Goal: Task Accomplishment & Management: Manage account settings

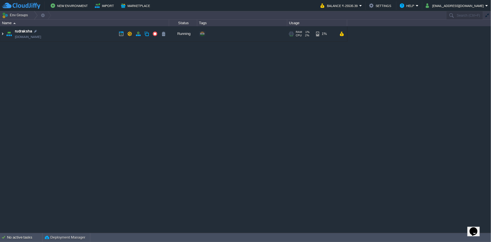
click at [3, 33] on img at bounding box center [2, 33] width 4 height 15
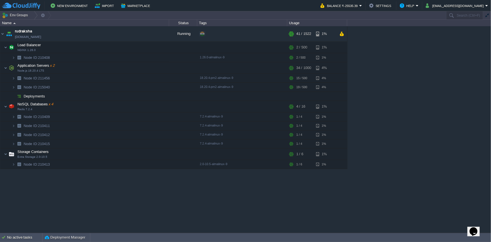
click at [463, 44] on div "rudraksha [DOMAIN_NAME] Running + Add to Env Group RAM 1% CPU 2% 41 / 1522 1% L…" at bounding box center [245, 129] width 491 height 206
paste input "211456"
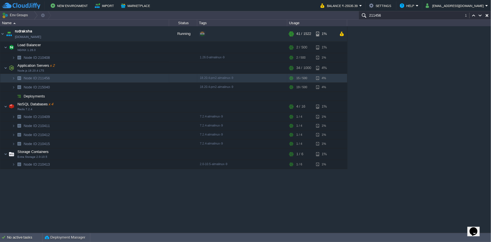
click at [490, 65] on div "rudraksha [DOMAIN_NAME] Running + Add to Env Group RAM 1% CPU 2% 41 / 1522 1% L…" at bounding box center [245, 129] width 491 height 206
paste input "5040"
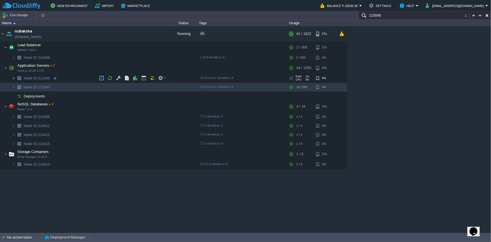
click at [13, 78] on img at bounding box center [13, 78] width 3 height 9
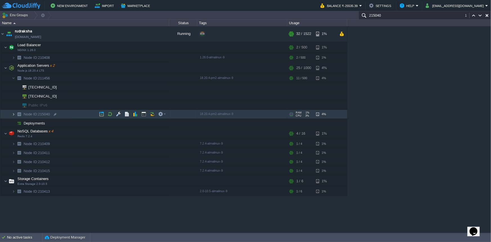
click at [12, 116] on img at bounding box center [13, 114] width 3 height 9
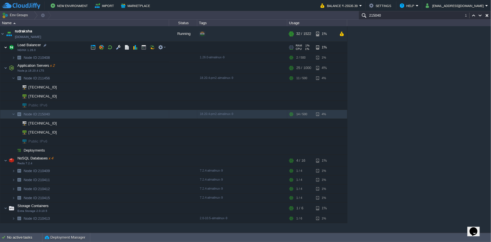
click at [5, 47] on img at bounding box center [5, 47] width 3 height 11
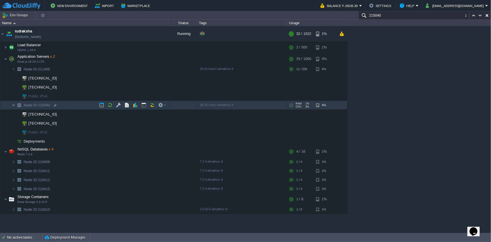
click at [13, 105] on img at bounding box center [13, 105] width 3 height 9
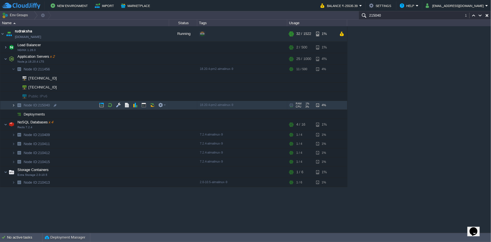
click at [13, 106] on img at bounding box center [13, 105] width 3 height 9
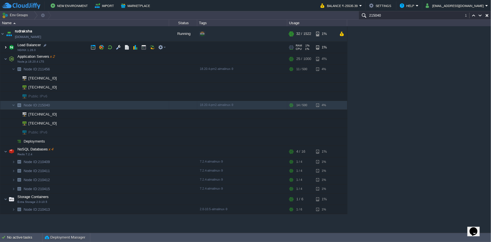
click at [6, 49] on img at bounding box center [5, 47] width 3 height 11
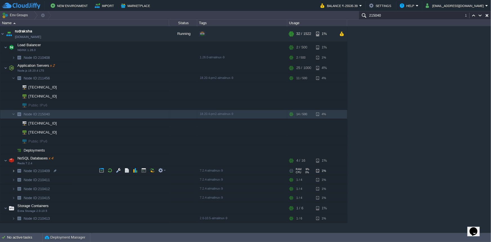
click at [13, 170] on img at bounding box center [13, 170] width 3 height 9
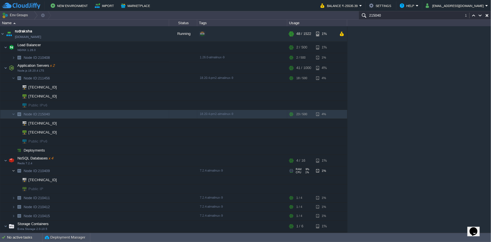
click at [13, 170] on img at bounding box center [13, 170] width 3 height 9
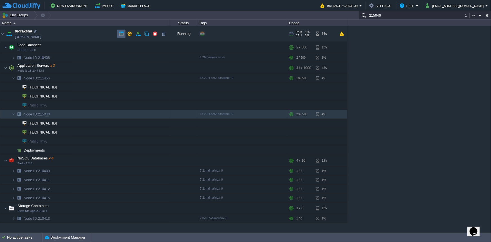
click at [117, 35] on td at bounding box center [121, 34] width 8 height 8
click at [14, 59] on img at bounding box center [13, 57] width 3 height 9
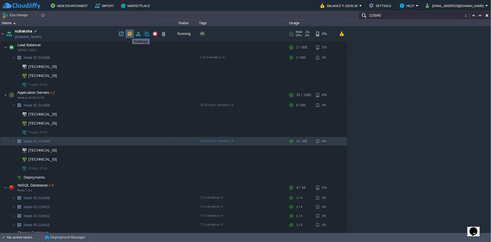
click at [128, 33] on button "button" at bounding box center [129, 33] width 5 height 5
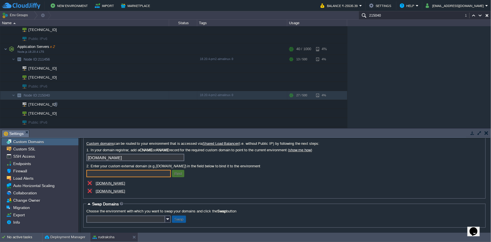
scroll to position [92, 0]
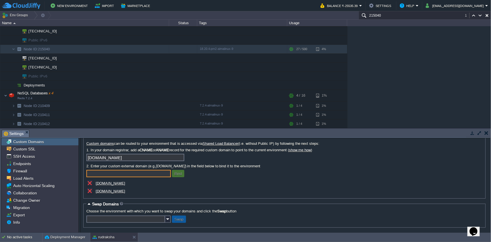
click at [34, 143] on span "Custom Domains" at bounding box center [28, 141] width 33 height 5
click at [451, 36] on div "rudraksha [DOMAIN_NAME] Running + Add to Env Group RAM 1% CPU 3% 48 / 1522 1% L…" at bounding box center [245, 77] width 491 height 102
paste input "[TECHNICAL_ID]"
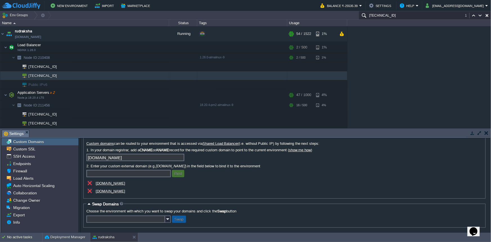
scroll to position [0, 0]
type input "[TECHNICAL_ID]"
click at [136, 35] on button "button" at bounding box center [138, 33] width 5 height 5
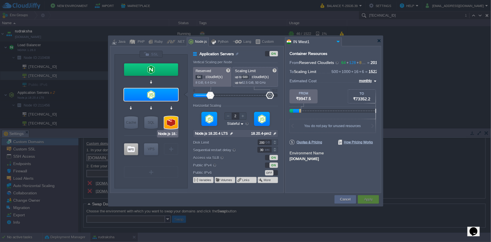
type input "NGINX 1.26.0"
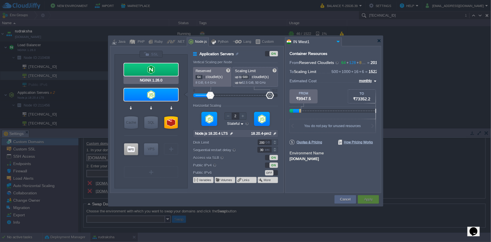
click at [128, 70] on div at bounding box center [151, 69] width 54 height 12
type input "Load Balancer"
type input "1"
type input "NGINX 1.26.0"
type input "null"
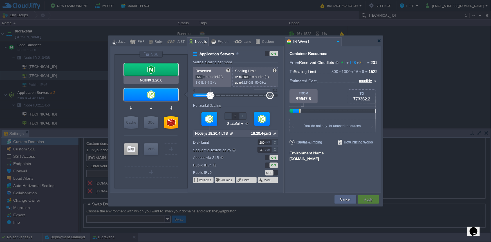
type input "1.26.0-almalinux-9"
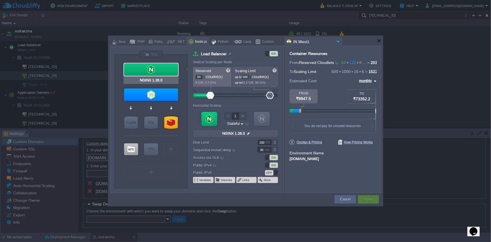
type input "Node.js 18.20.4 LTS"
click at [149, 95] on div at bounding box center [151, 94] width 54 height 12
type input "Application Servers"
type input "2"
type input "Node.js 18.20.4 LTS"
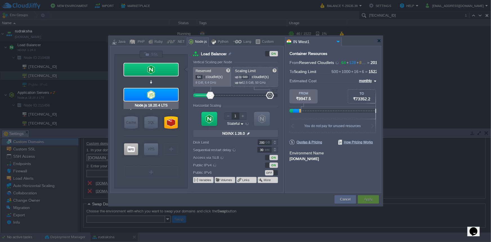
type input "null"
type input "18.20.4-pm2"
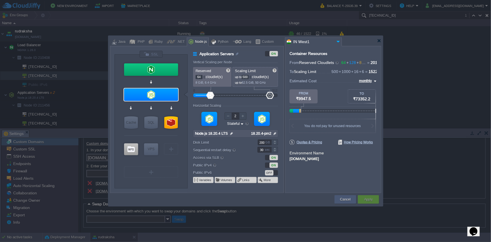
click at [340, 202] on button "Cancel" at bounding box center [345, 199] width 10 height 6
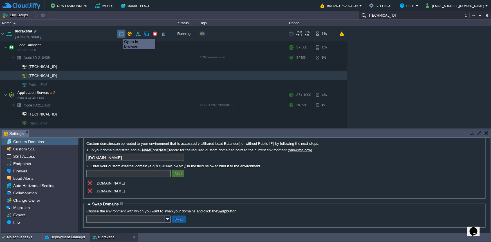
click at [119, 34] on button "button" at bounding box center [121, 33] width 5 height 5
click at [130, 34] on button "button" at bounding box center [129, 33] width 5 height 5
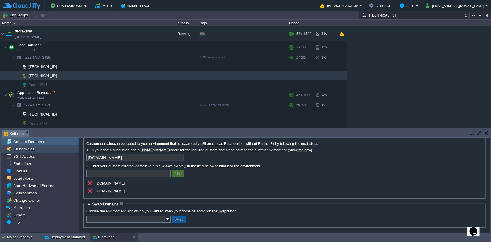
click at [15, 148] on span "Custom SSL" at bounding box center [24, 148] width 24 height 5
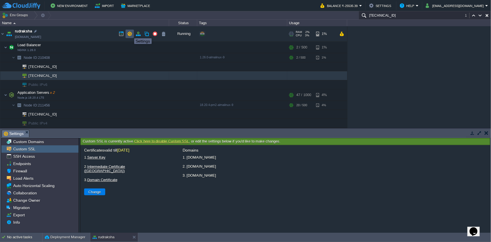
click at [130, 33] on button "button" at bounding box center [129, 33] width 5 height 5
click at [129, 33] on button "button" at bounding box center [129, 33] width 5 height 5
click at [127, 34] on button "button" at bounding box center [129, 33] width 5 height 5
click at [134, 33] on td at bounding box center [138, 34] width 8 height 8
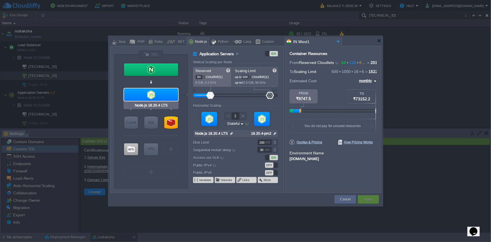
click at [137, 94] on div at bounding box center [151, 94] width 54 height 12
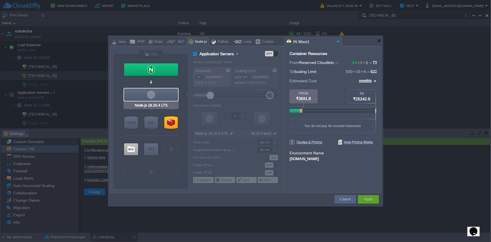
type input "Redis 7.2.4"
click at [346, 202] on button "Cancel" at bounding box center [345, 199] width 10 height 6
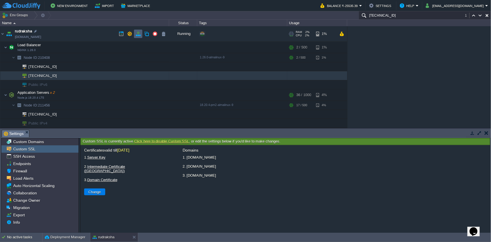
click at [135, 33] on td at bounding box center [138, 34] width 8 height 8
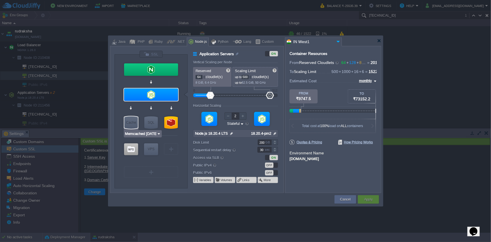
type input "NGINX 1.26.0"
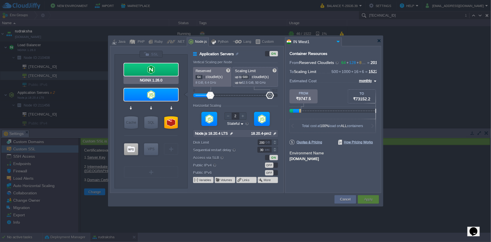
click at [145, 69] on div at bounding box center [151, 69] width 54 height 12
type input "Load Balancer"
type input "1"
type input "NGINX 1.26.0"
type input "null"
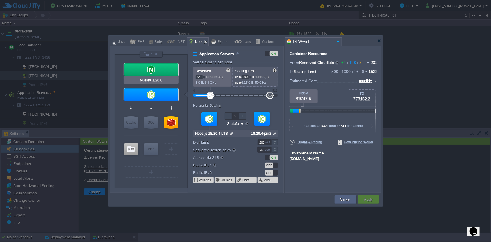
type input "1.26.0-almalinux-9"
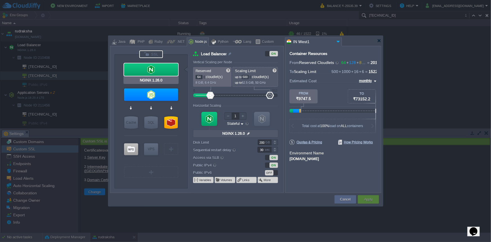
type input "Node.js 18.20.4 LTS"
click at [135, 93] on div at bounding box center [151, 94] width 54 height 12
type input "Application Servers"
type input "2"
type input "Node.js 18.20.4 LTS"
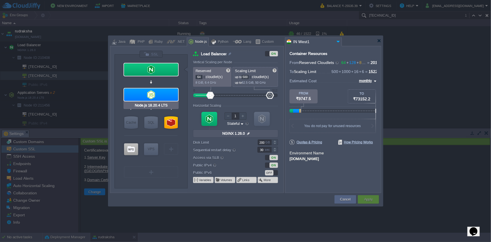
type input "null"
type input "18.20.4-pm2"
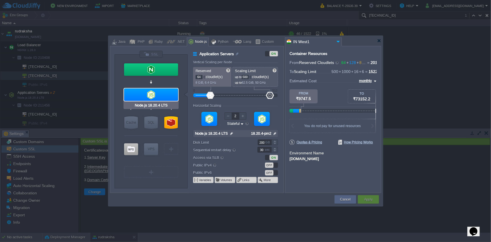
type input "NGINX 1.26.0"
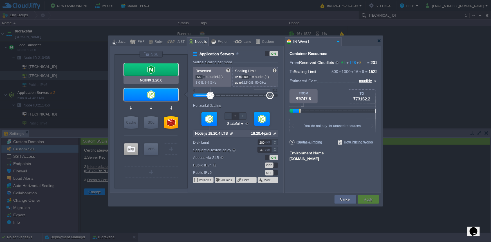
click at [150, 63] on div at bounding box center [150, 69] width 55 height 13
type input "Load Balancer"
type input "1"
type input "NGINX 1.26.0"
type input "null"
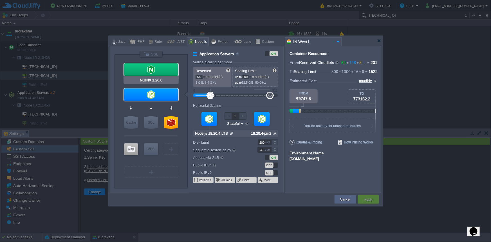
type input "1.26.0-almalinux-9"
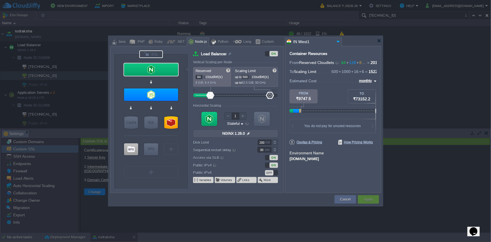
click at [146, 57] on div at bounding box center [151, 54] width 24 height 8
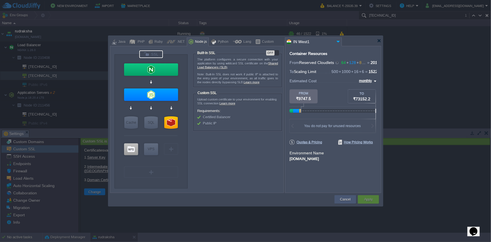
click at [340, 200] on button "Cancel" at bounding box center [345, 199] width 10 height 6
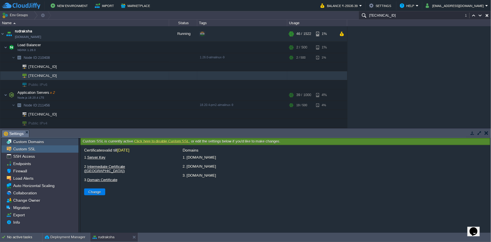
click at [28, 143] on span "Custom Domains" at bounding box center [28, 141] width 33 height 5
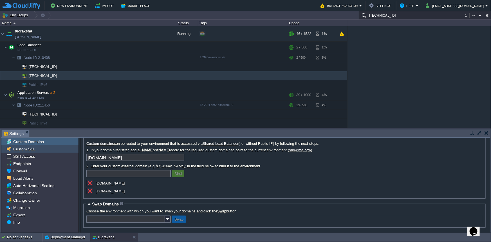
scroll to position [16, 0]
click at [25, 150] on span "Custom SSL" at bounding box center [24, 148] width 24 height 5
